Goal: Check status

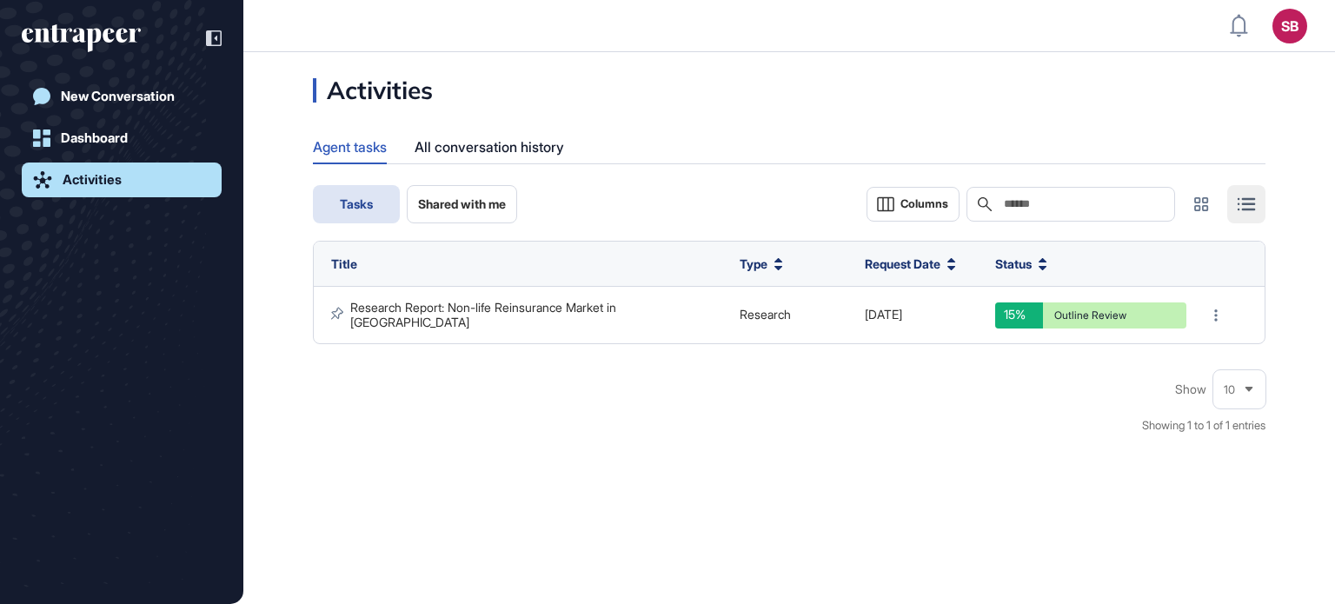
scroll to position [604, 1335]
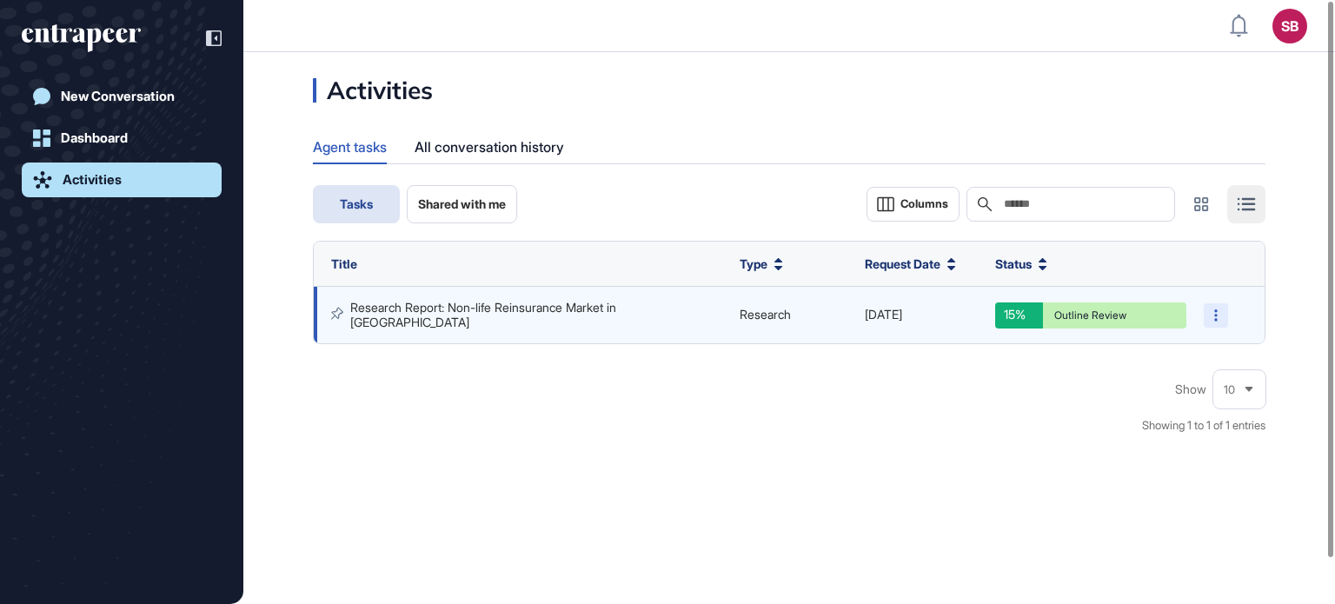
click at [1209, 316] on div at bounding box center [1216, 315] width 24 height 24
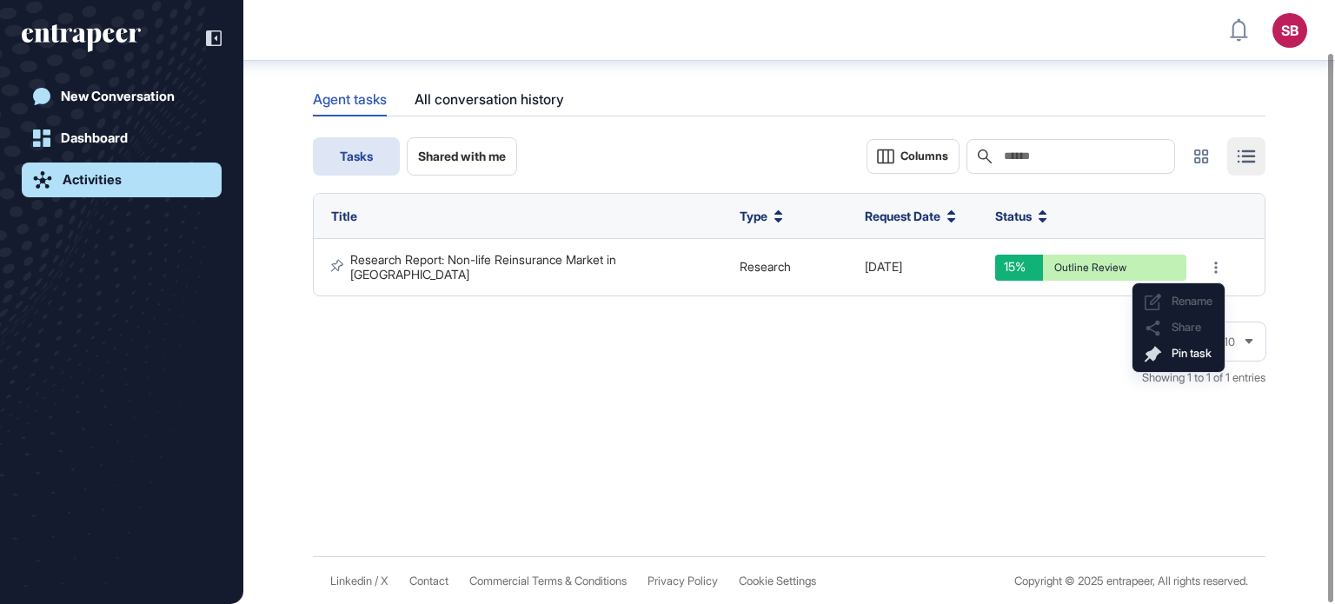
scroll to position [57, 0]
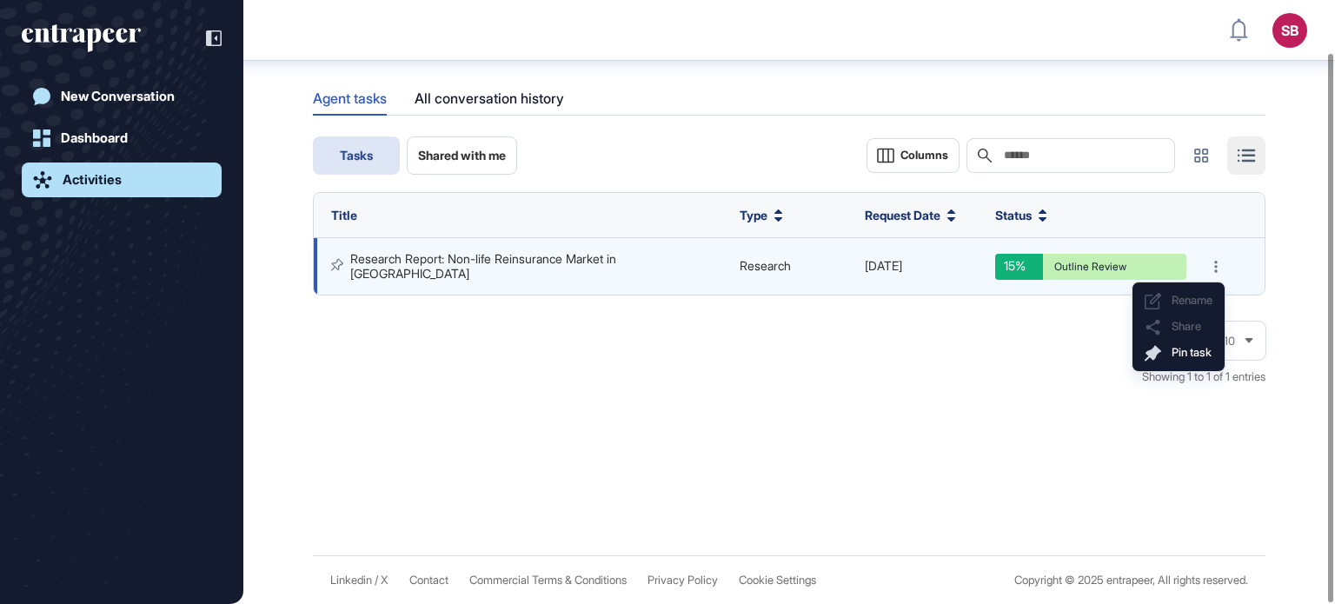
click at [731, 274] on td "Research Report: Non-life Reinsurance Market in [GEOGRAPHIC_DATA]" at bounding box center [793, 266] width 125 height 56
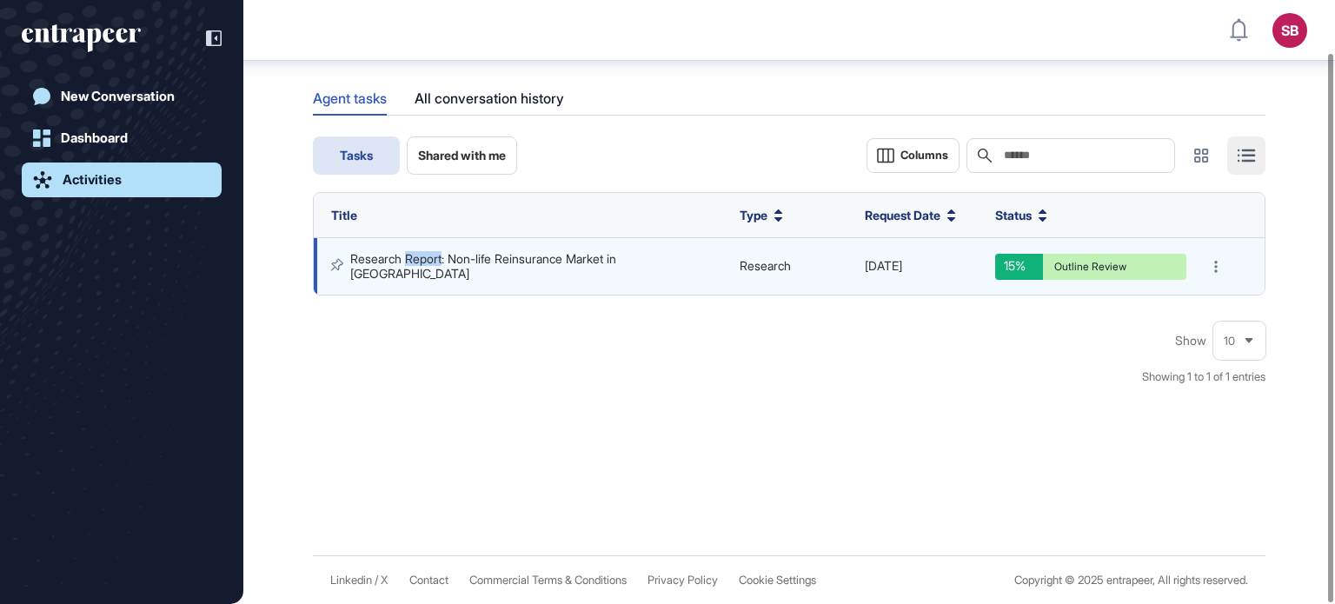
click at [731, 274] on td "Research Report: Non-life Reinsurance Market in [GEOGRAPHIC_DATA]" at bounding box center [793, 266] width 125 height 56
click at [1216, 262] on icon at bounding box center [1215, 267] width 3 height 12
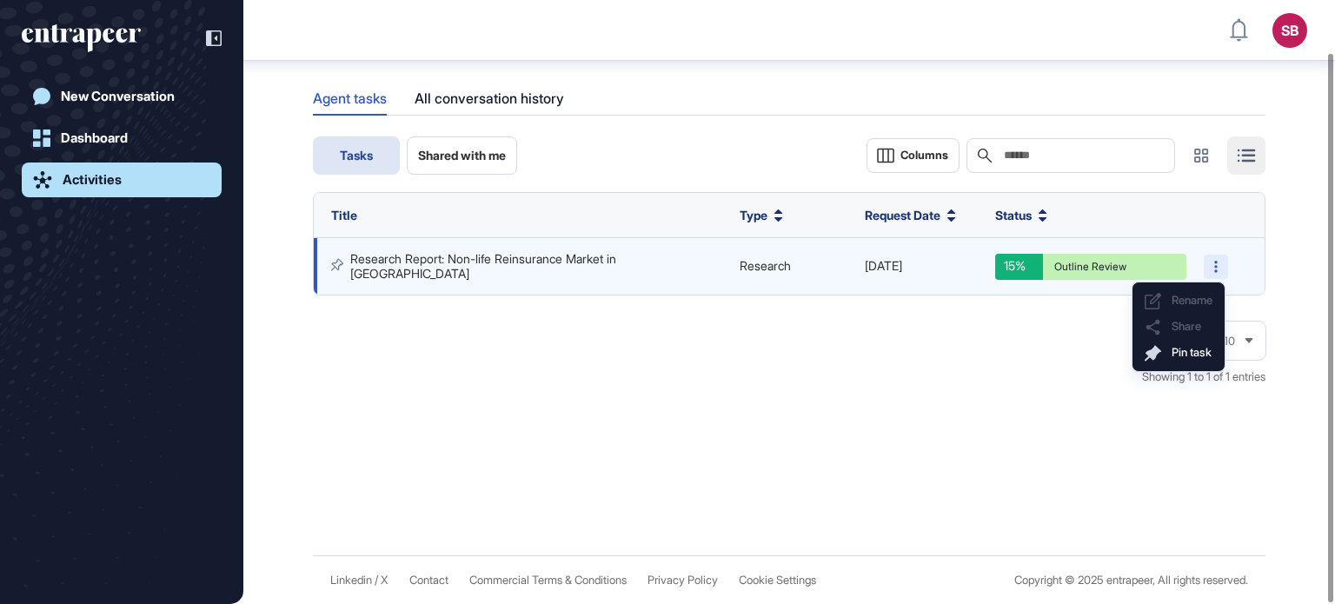
click at [1216, 262] on icon at bounding box center [1215, 267] width 3 height 12
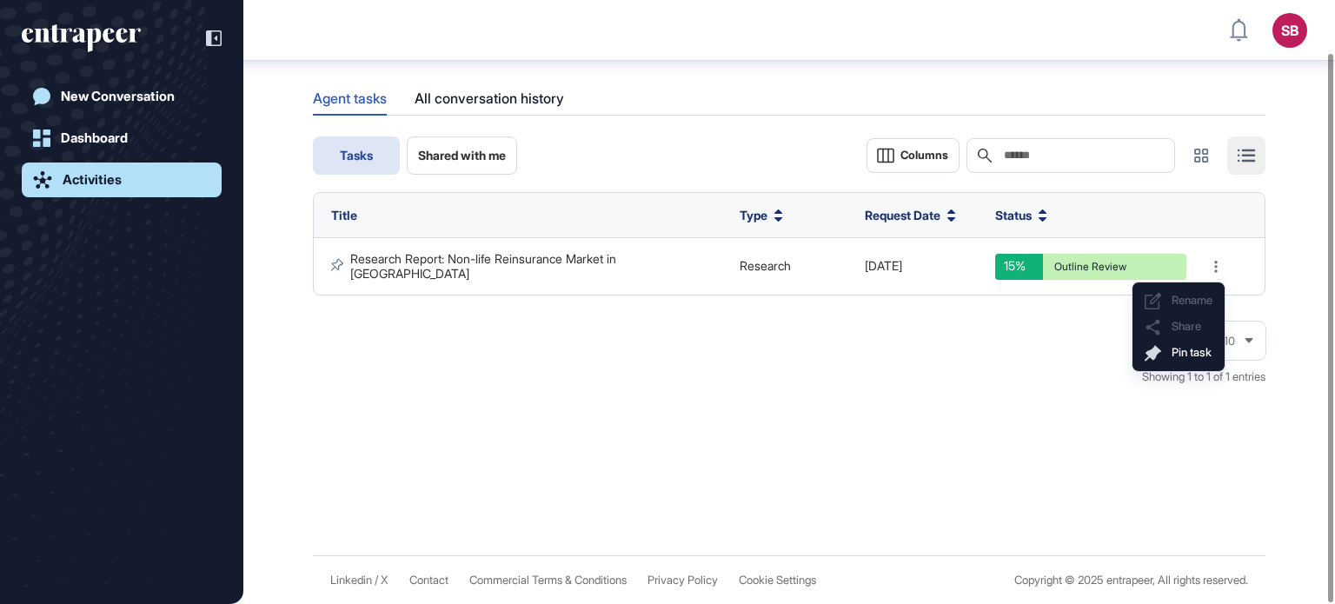
click at [1085, 425] on div "Activities Agent tasks All conversation history Tasks Shared with me Columns Se…" at bounding box center [789, 279] width 1092 height 552
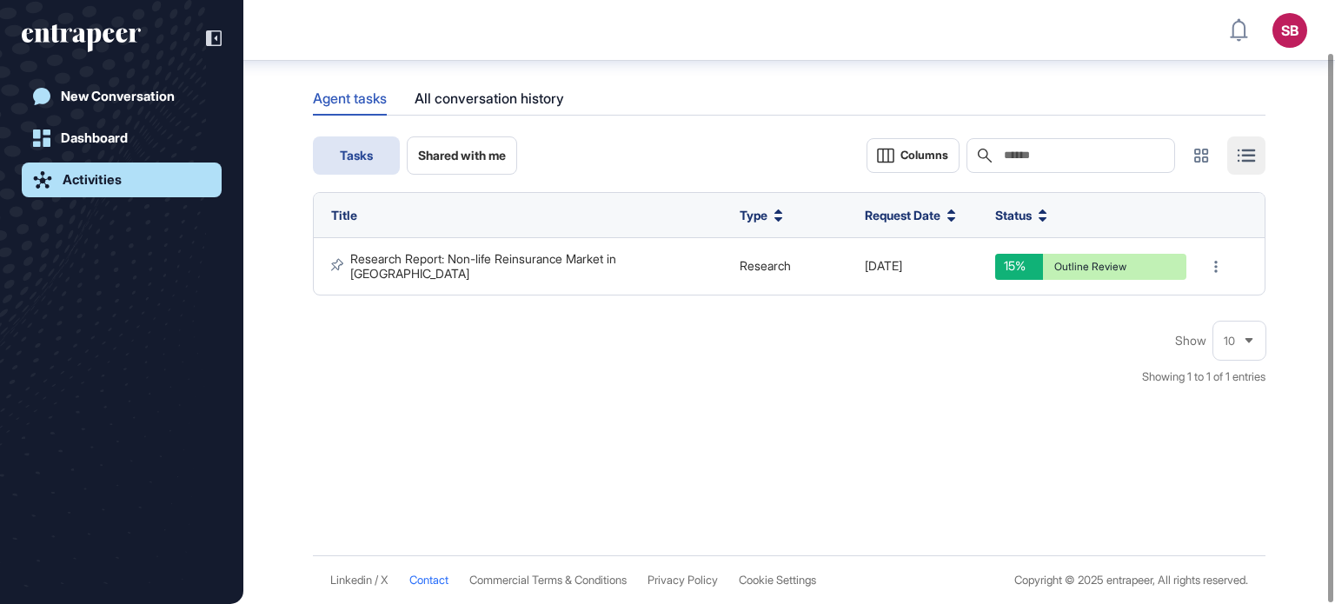
click at [435, 580] on span "Contact" at bounding box center [428, 580] width 39 height 13
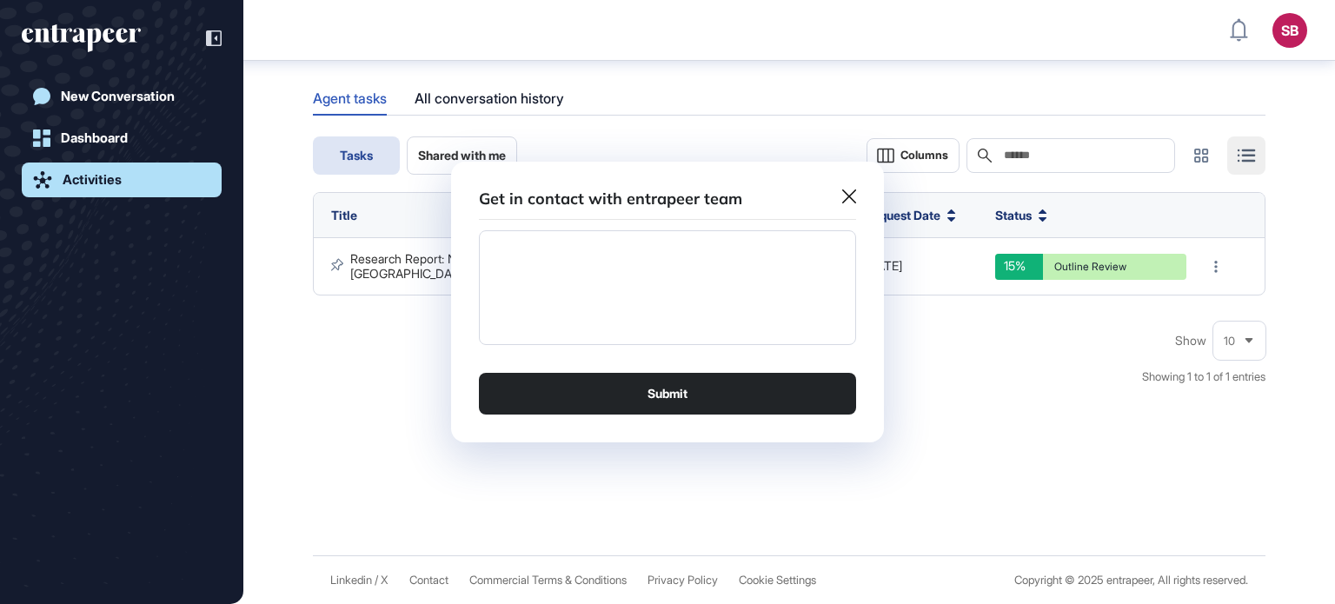
click at [707, 309] on textarea at bounding box center [667, 287] width 377 height 115
click at [542, 196] on h3 "Get in contact with entrapeer team" at bounding box center [610, 199] width 263 height 20
click at [589, 175] on div "Get in contact with entrapeer team Submit" at bounding box center [667, 303] width 433 height 282
click at [856, 184] on div "Get in contact with entrapeer team Submit" at bounding box center [667, 303] width 433 height 282
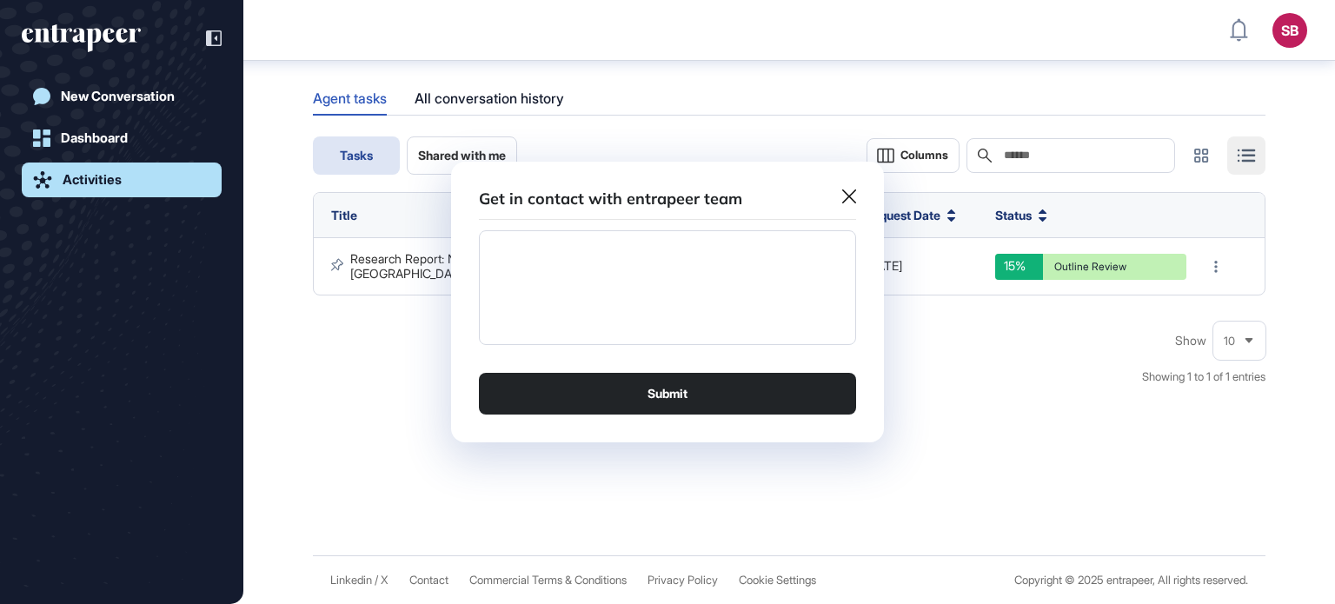
click at [848, 203] on div "Get in contact with entrapeer team" at bounding box center [667, 204] width 377 height 31
click at [859, 200] on div "Get in contact with entrapeer team Submit" at bounding box center [667, 303] width 433 height 282
click at [848, 185] on div "Get in contact with entrapeer team Submit" at bounding box center [667, 303] width 433 height 282
click at [1031, 254] on div at bounding box center [667, 302] width 1335 height 604
click at [1031, 254] on div "15%" at bounding box center [1019, 267] width 48 height 26
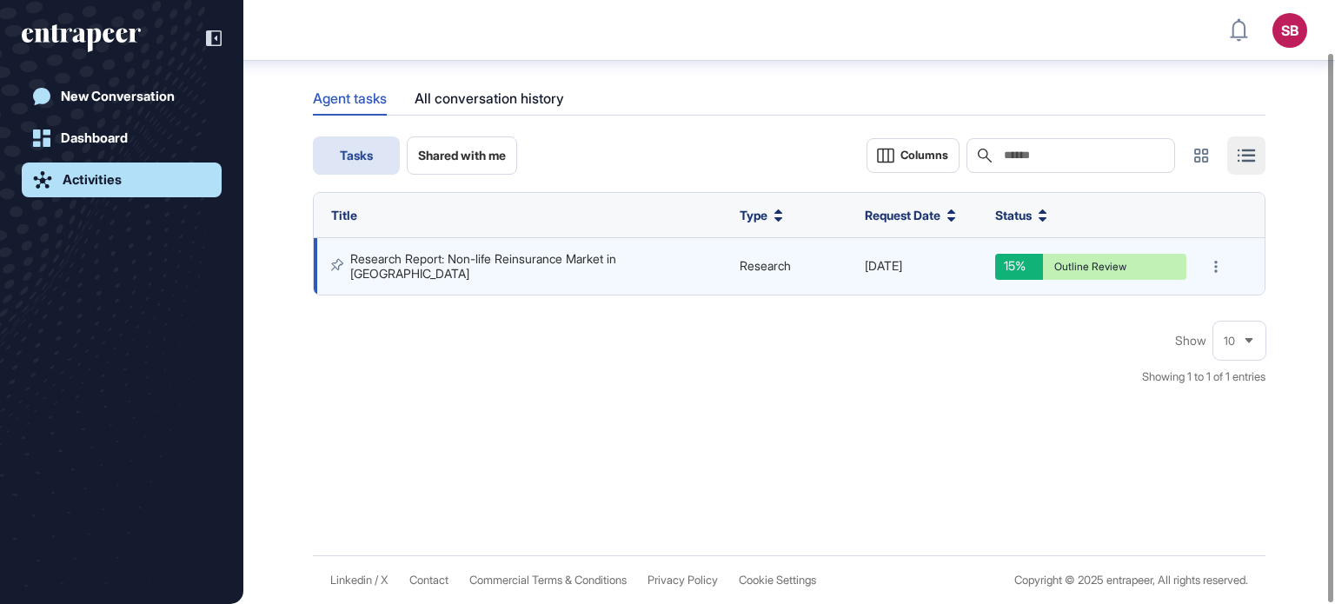
click at [501, 269] on link "Research Report: Non-life Reinsurance Market in [GEOGRAPHIC_DATA]" at bounding box center [484, 265] width 269 height 29
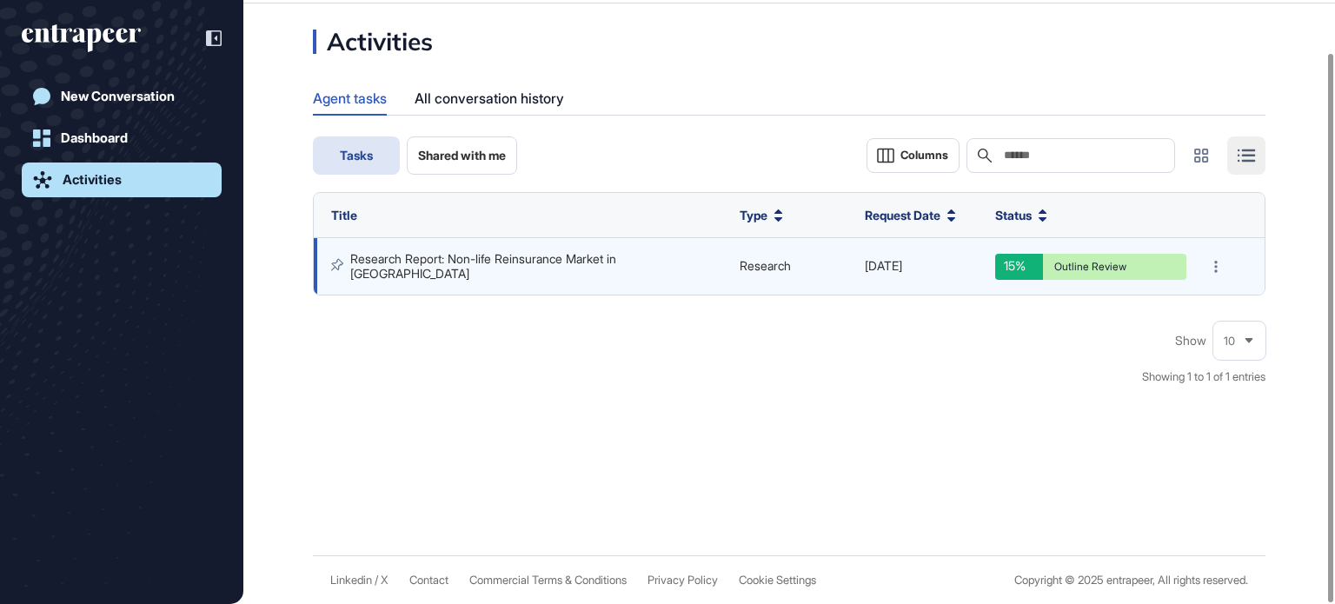
click at [501, 269] on link "Research Report: Non-life Reinsurance Market in [GEOGRAPHIC_DATA]" at bounding box center [484, 265] width 269 height 29
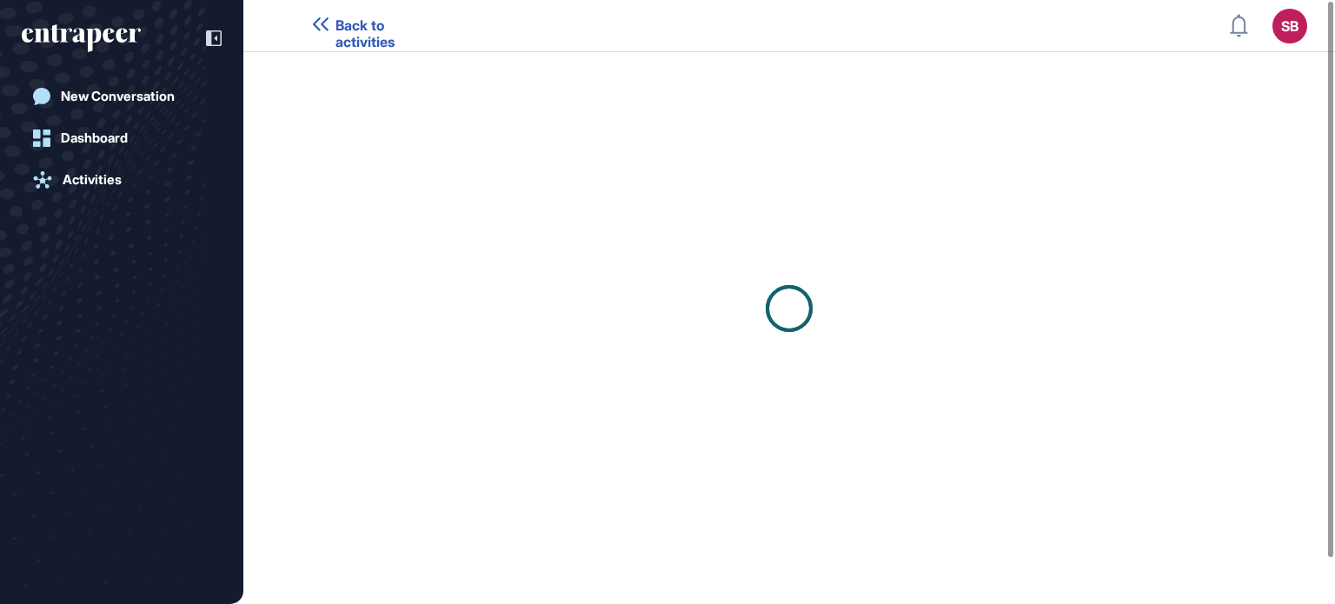
drag, startPoint x: 501, startPoint y: 269, endPoint x: 182, endPoint y: 303, distance: 320.9
click at [182, 303] on div "New Conversation Dashboard Activities" at bounding box center [122, 320] width 200 height 482
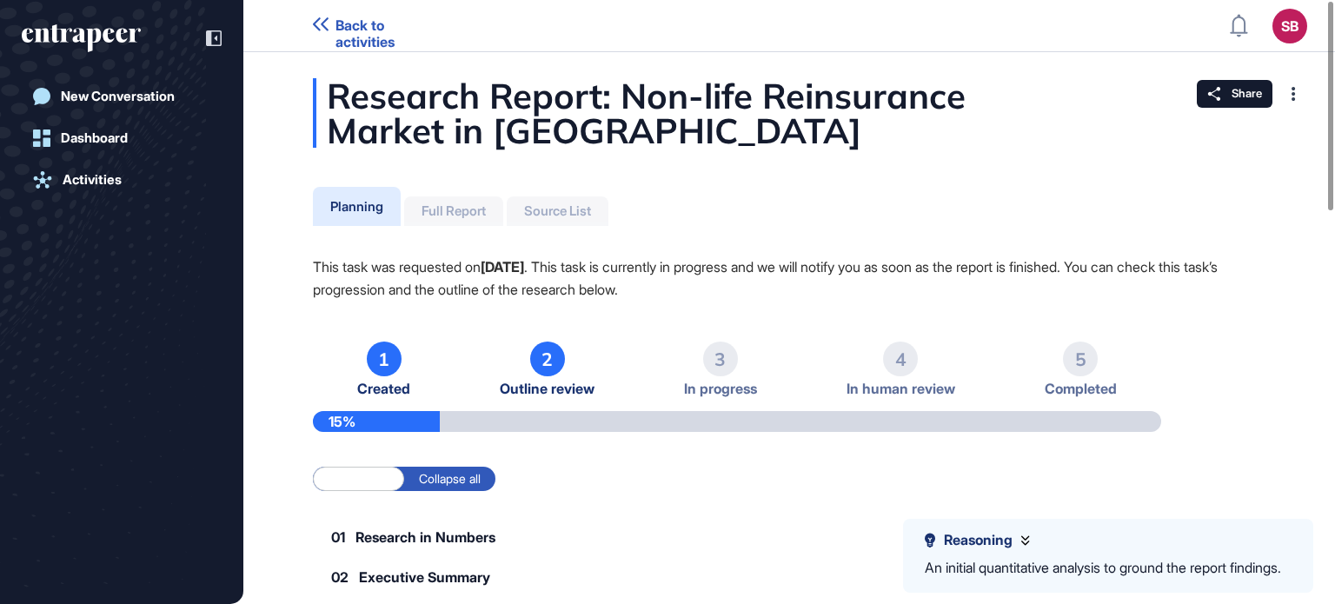
click at [535, 377] on li "2 Outline review" at bounding box center [547, 370] width 95 height 56
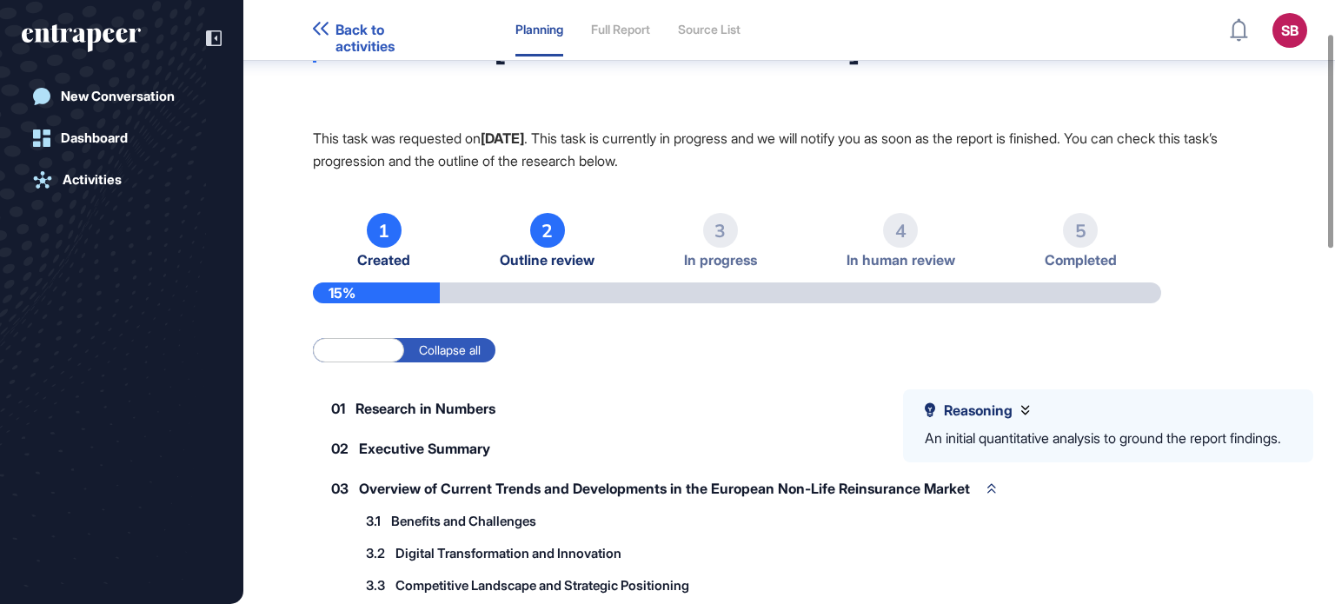
scroll to position [95, 0]
click at [788, 149] on p "This task was requested on Aug 07, 2025 . This task is currently in progress an…" at bounding box center [789, 148] width 953 height 45
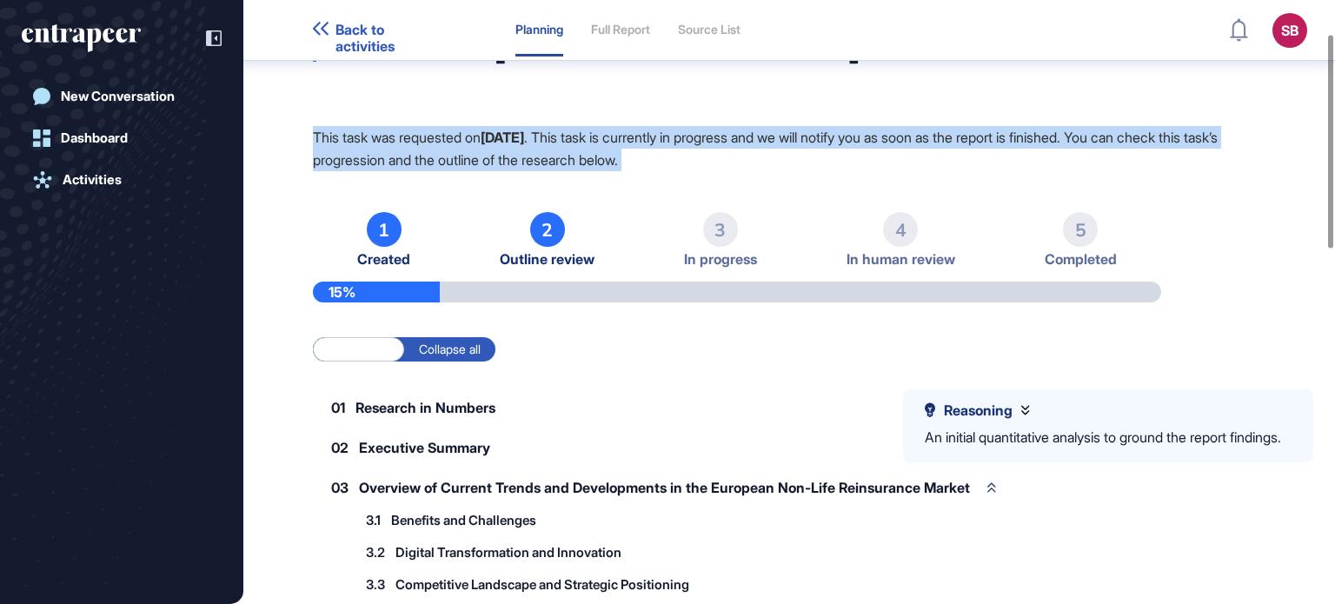
click at [788, 149] on p "This task was requested on Aug 07, 2025 . This task is currently in progress an…" at bounding box center [789, 148] width 953 height 45
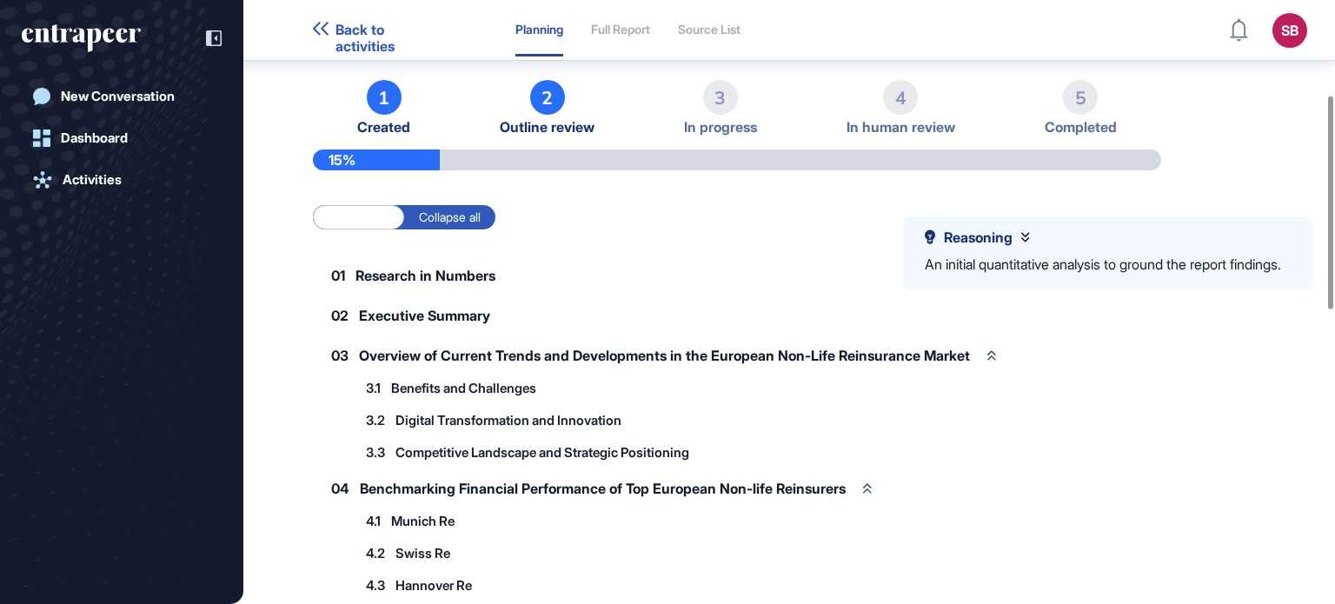
scroll to position [269, 0]
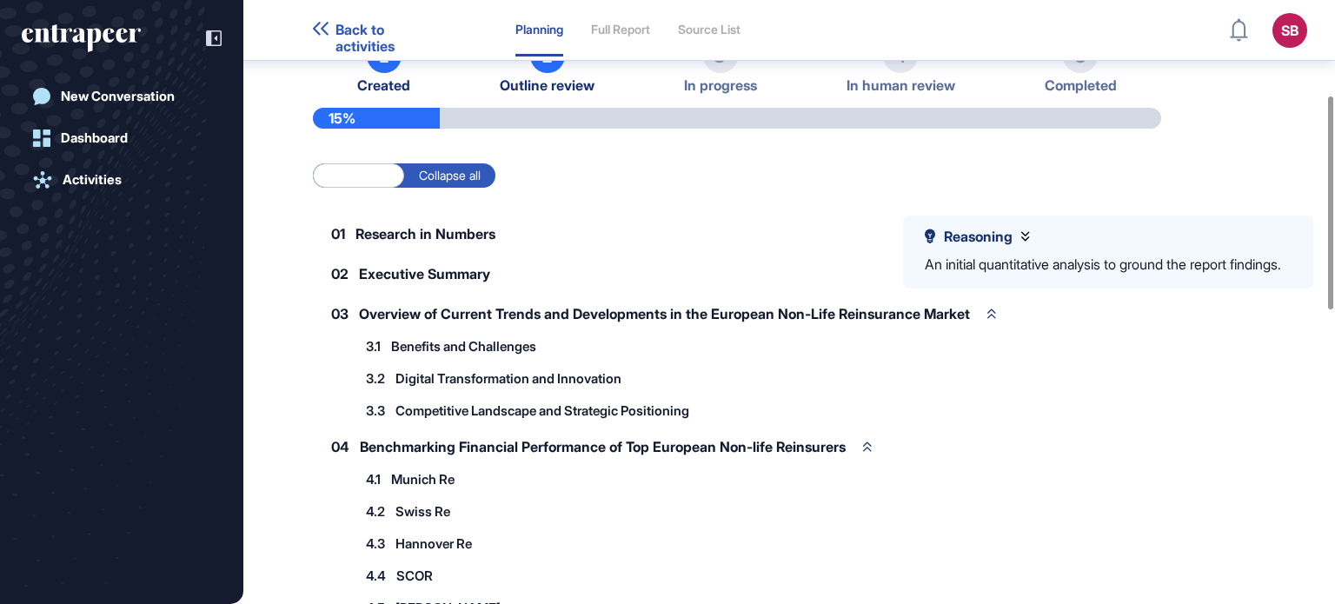
click at [442, 179] on label "Collapse all" at bounding box center [449, 175] width 91 height 24
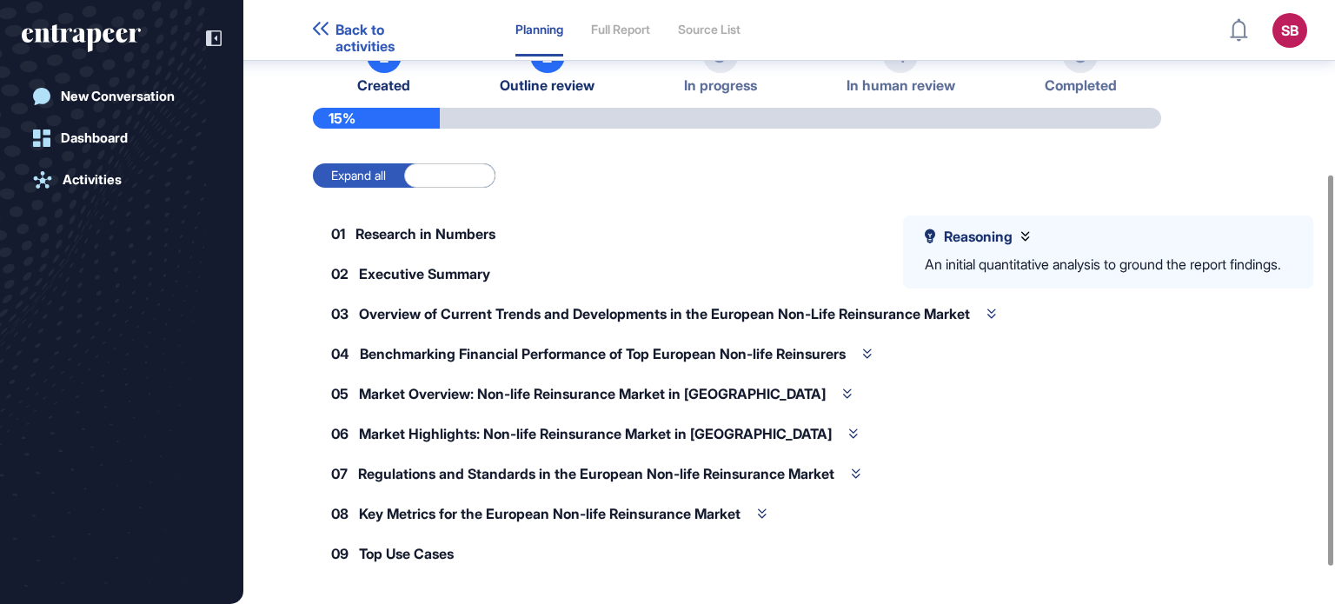
click at [393, 180] on label "Expand all" at bounding box center [358, 175] width 91 height 24
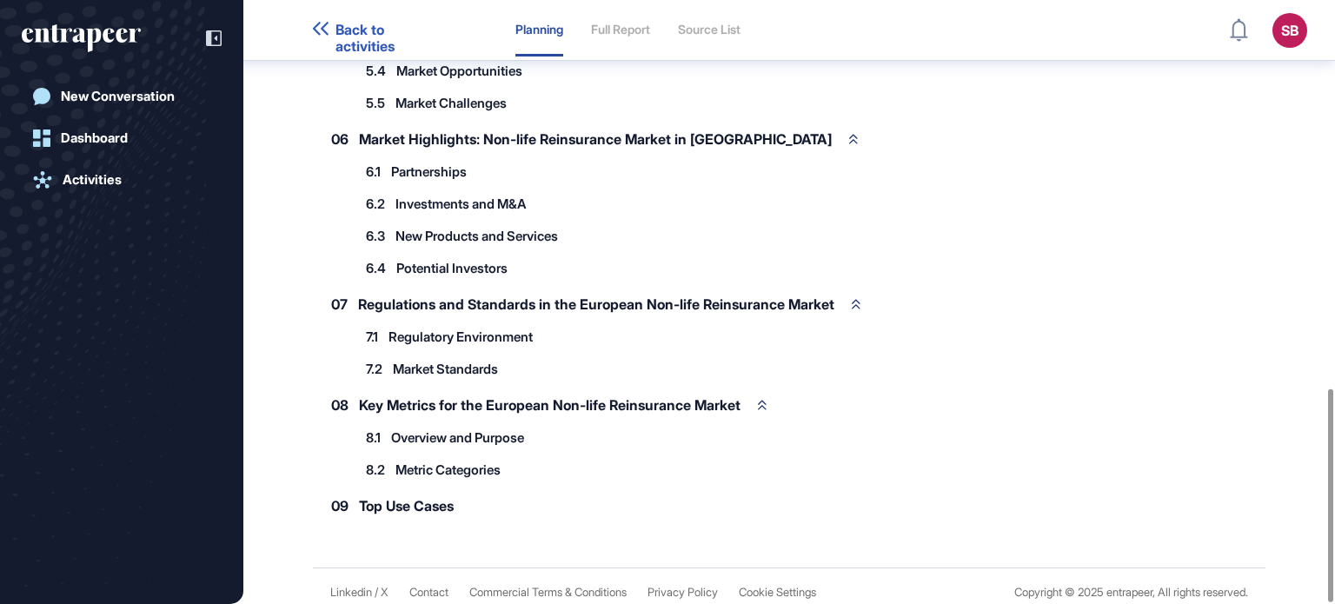
scroll to position [404, 0]
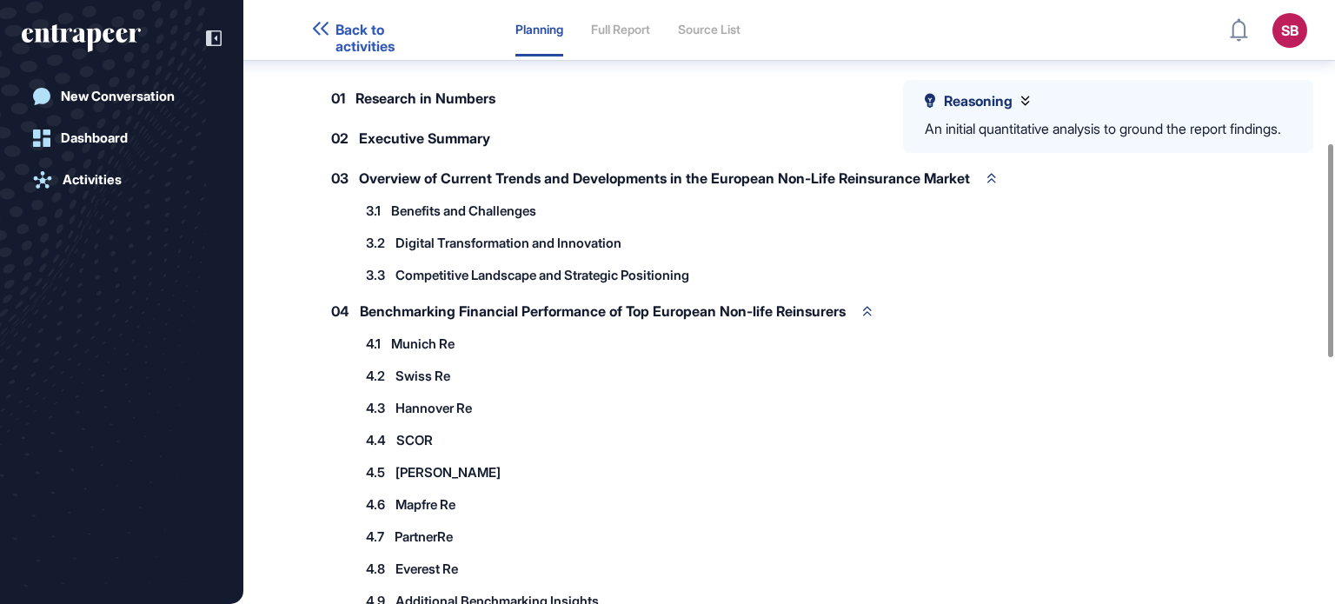
drag, startPoint x: 458, startPoint y: 271, endPoint x: 1069, endPoint y: 322, distance: 613.2
click at [1069, 322] on div "04 Benchmarking Financial Performance of Top European Non-life Reinsurers 4.1 M…" at bounding box center [737, 454] width 848 height 322
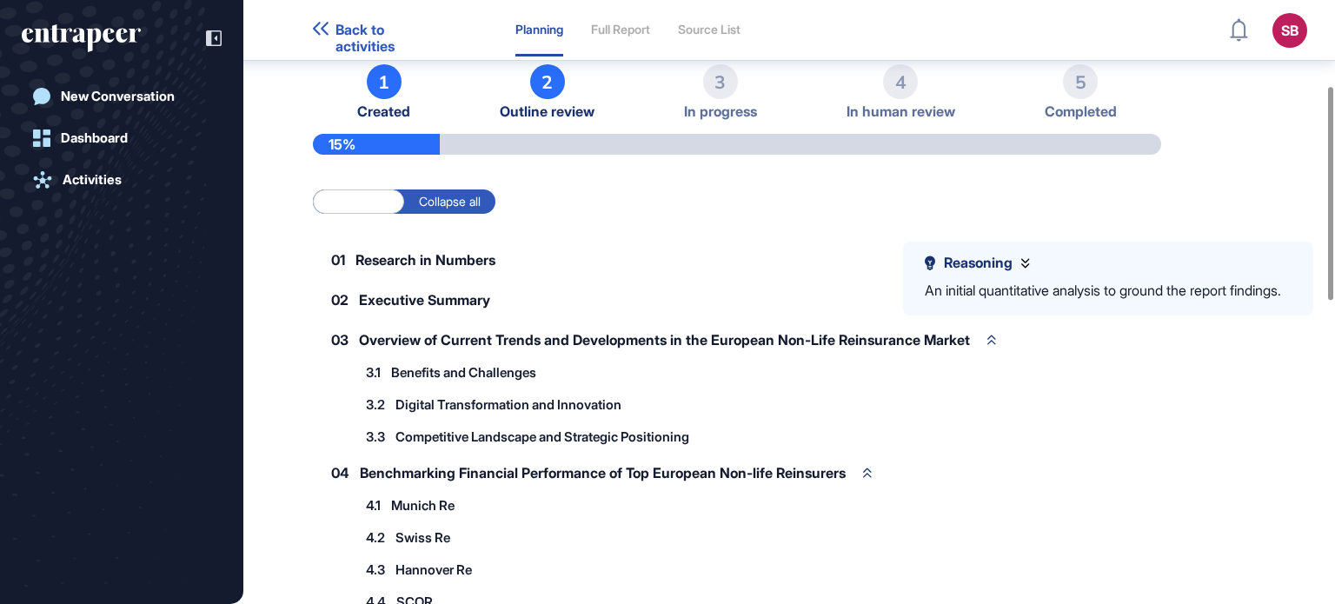
scroll to position [56, 0]
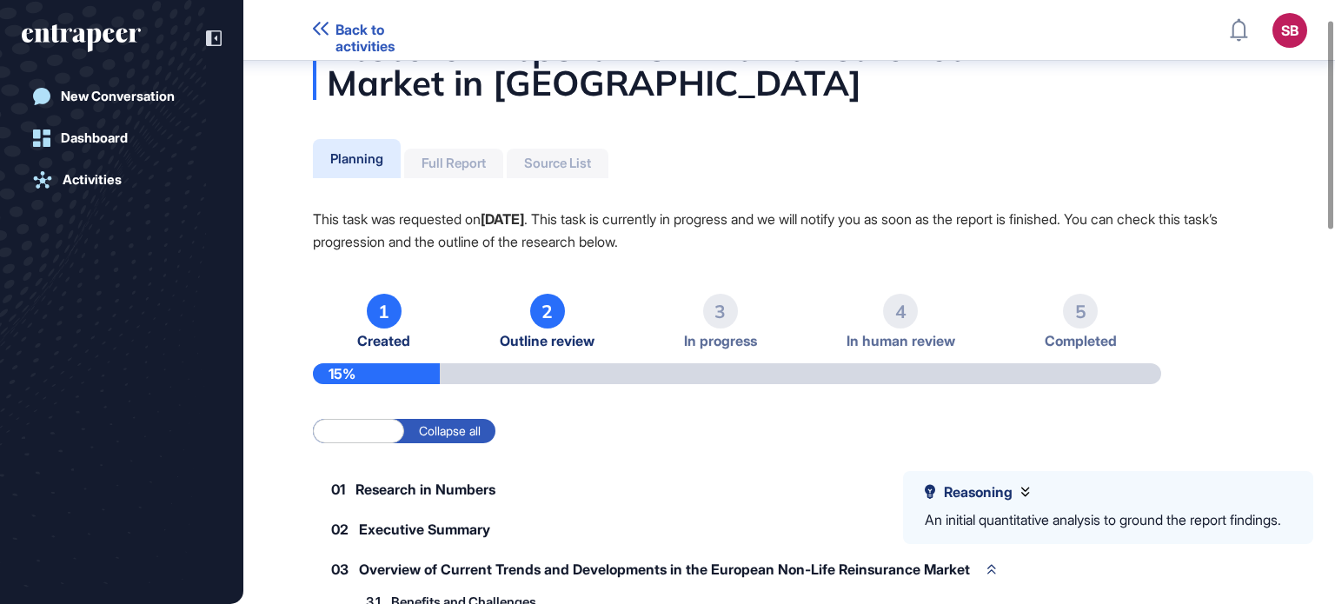
click at [542, 328] on li "2 Outline review" at bounding box center [547, 322] width 95 height 56
click at [556, 353] on div "1 Created 2 Outline review 3 In progress 4 In human review 5 Completed 15%" at bounding box center [737, 339] width 848 height 90
click at [471, 166] on div "Full Report" at bounding box center [454, 164] width 64 height 16
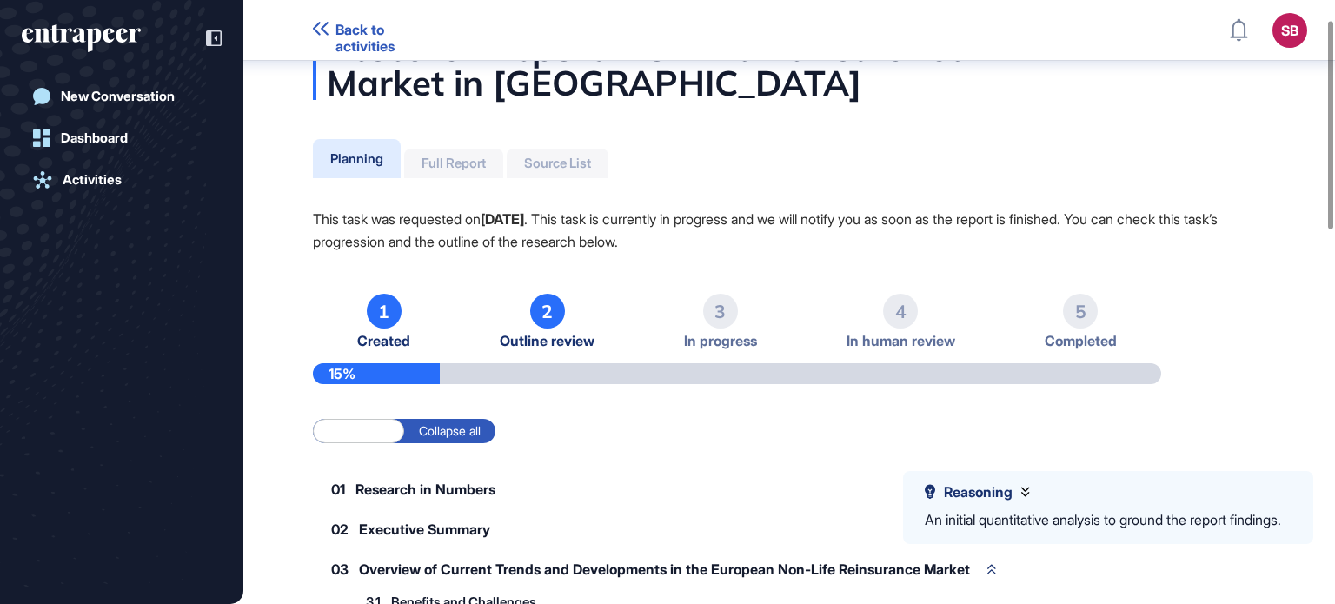
click at [462, 161] on div "Full Report" at bounding box center [454, 164] width 64 height 16
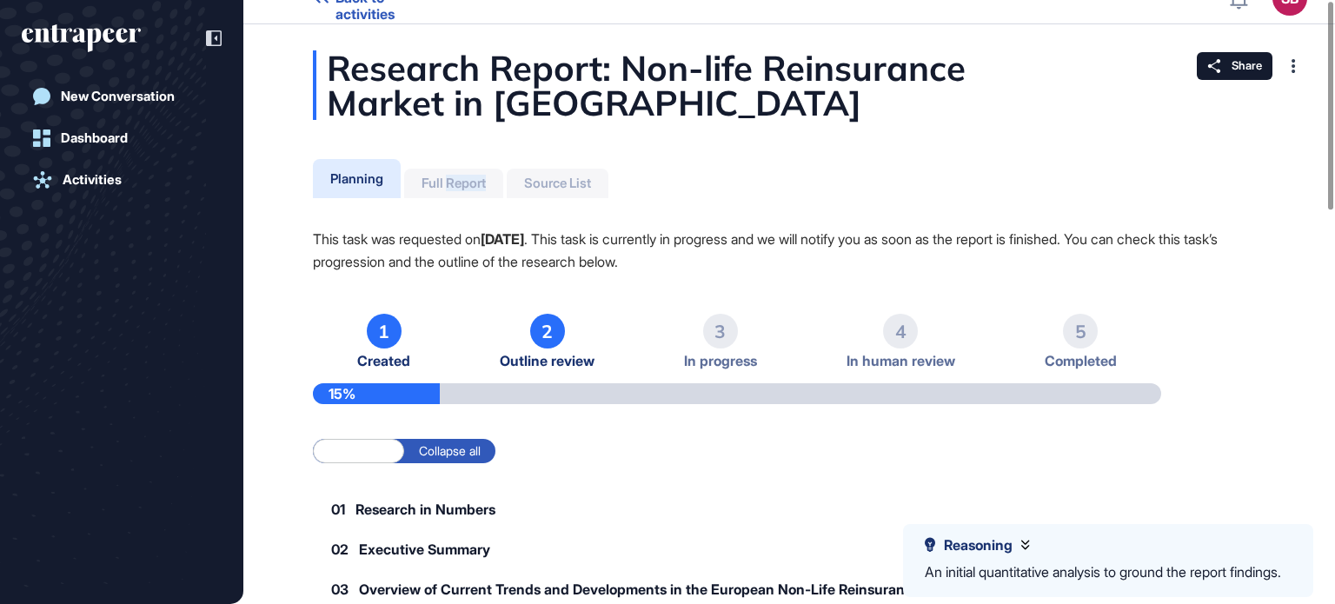
scroll to position [0, 0]
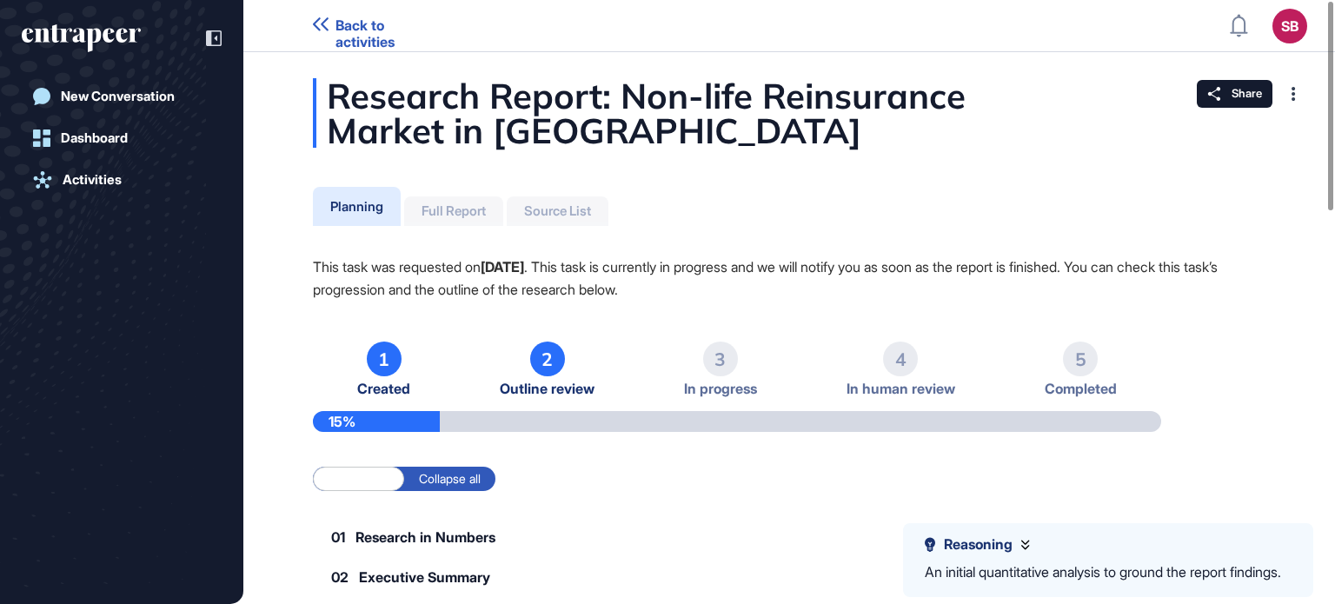
click at [1304, 104] on div at bounding box center [1293, 94] width 28 height 28
click at [122, 61] on div "New Conversation Dashboard Activities" at bounding box center [122, 291] width 200 height 539
click at [108, 36] on icon "entrapeer-logo" at bounding box center [81, 38] width 119 height 28
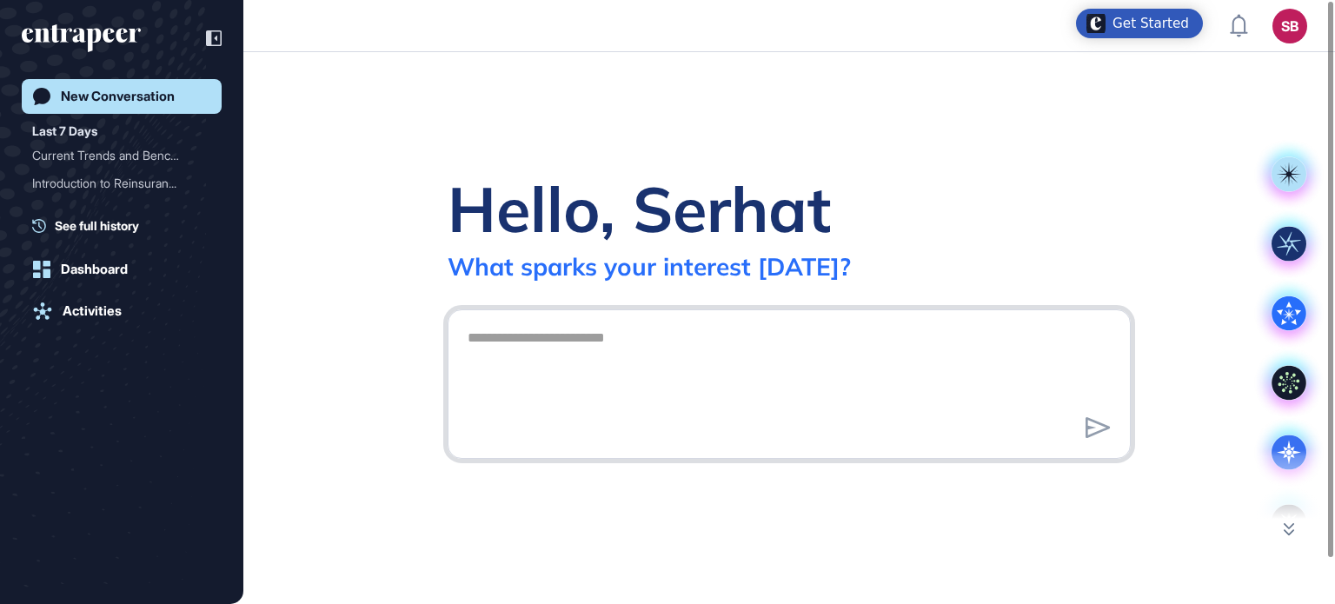
click at [525, 329] on textarea at bounding box center [789, 382] width 664 height 122
